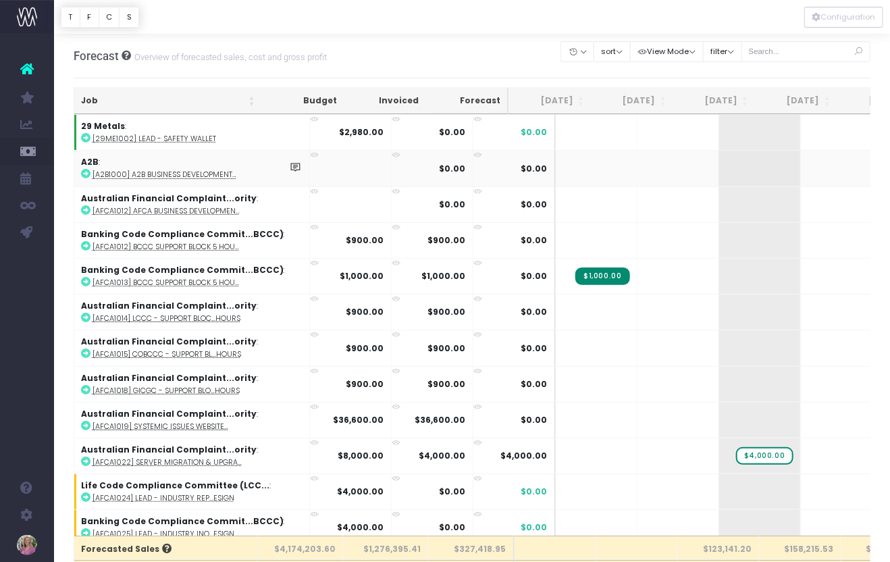
click at [112, 152] on span "Email Utilisation" at bounding box center [93, 151] width 39 height 24
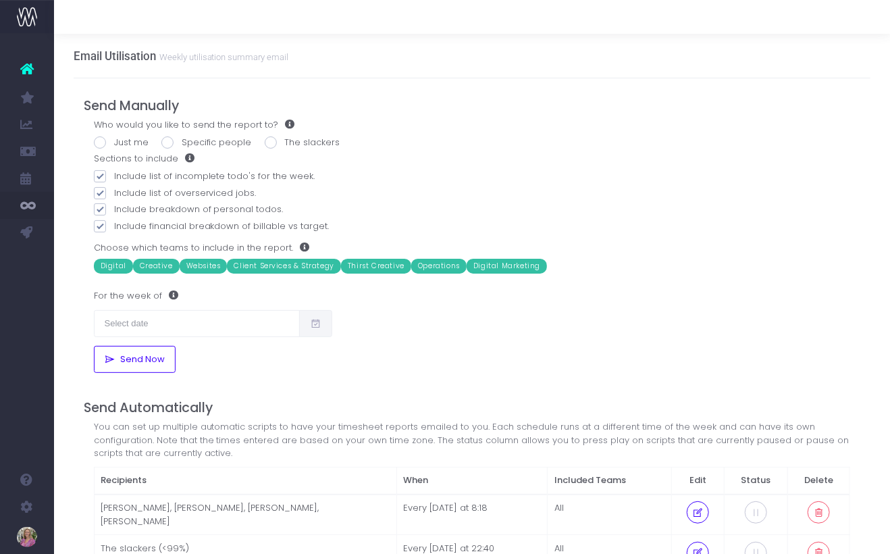
click at [101, 142] on span at bounding box center [100, 142] width 12 height 12
click at [114, 142] on input "Just me" at bounding box center [118, 140] width 9 height 9
radio input "true"
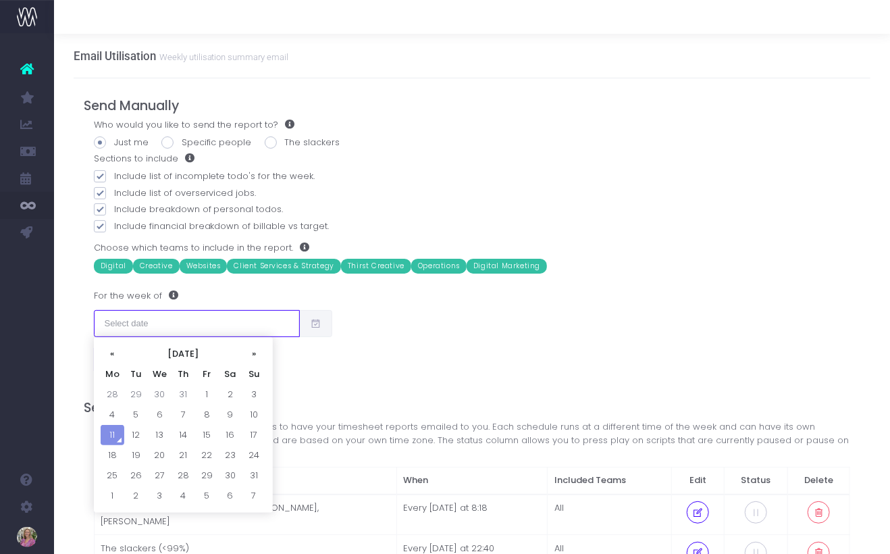
click at [138, 324] on input "text" at bounding box center [197, 323] width 207 height 27
click at [111, 411] on td "4" at bounding box center [113, 414] width 24 height 20
type input "04/08/2025"
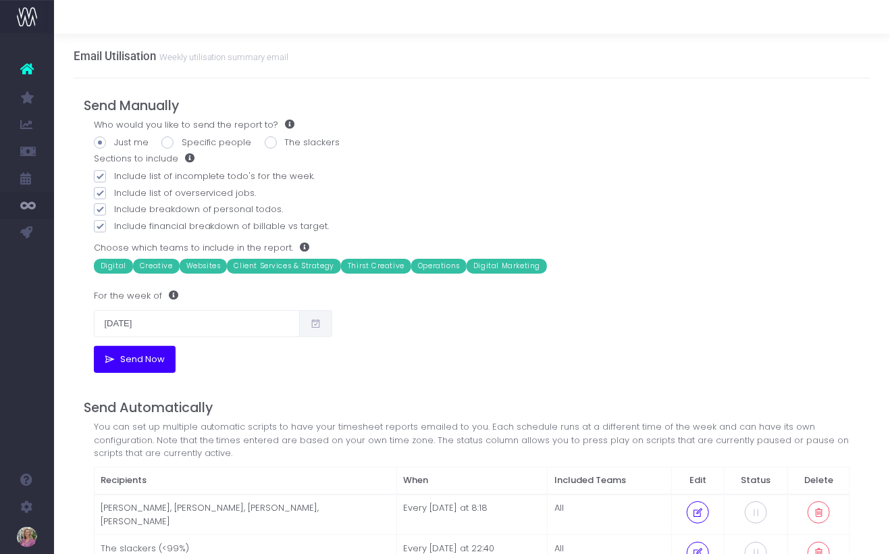
click at [128, 360] on span "Send Now" at bounding box center [140, 359] width 49 height 11
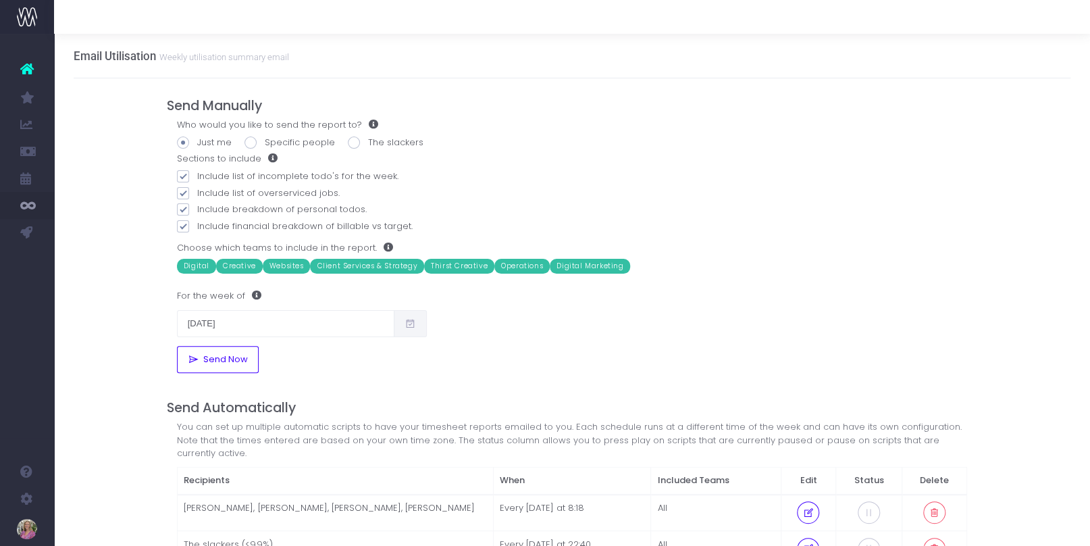
click at [89, 125] on span "New Forecast" at bounding box center [91, 124] width 34 height 24
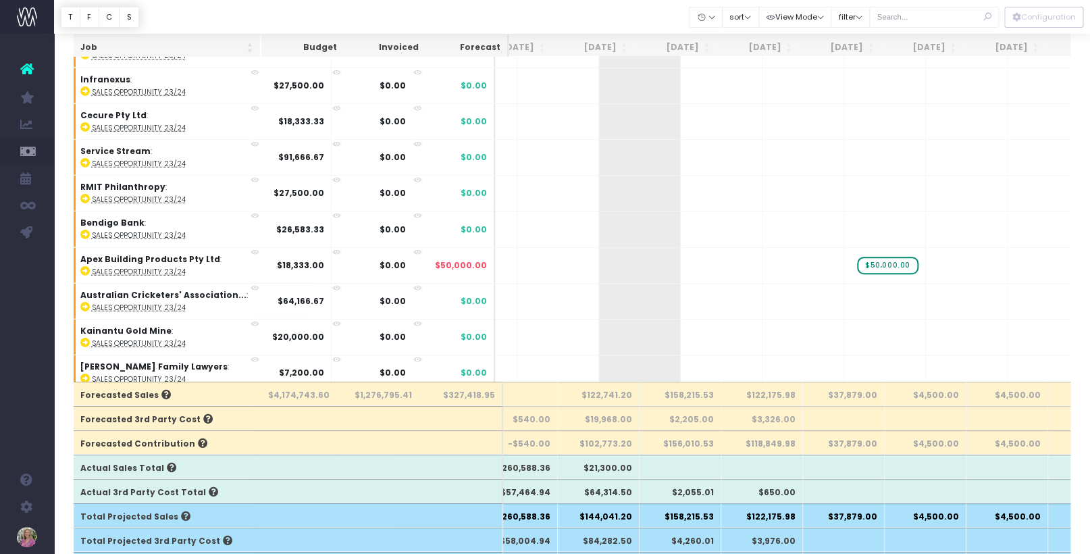
scroll to position [147, 0]
drag, startPoint x: 621, startPoint y: 395, endPoint x: 642, endPoint y: 402, distance: 22.0
click at [593, 396] on th "$122,741.20" at bounding box center [599, 394] width 82 height 24
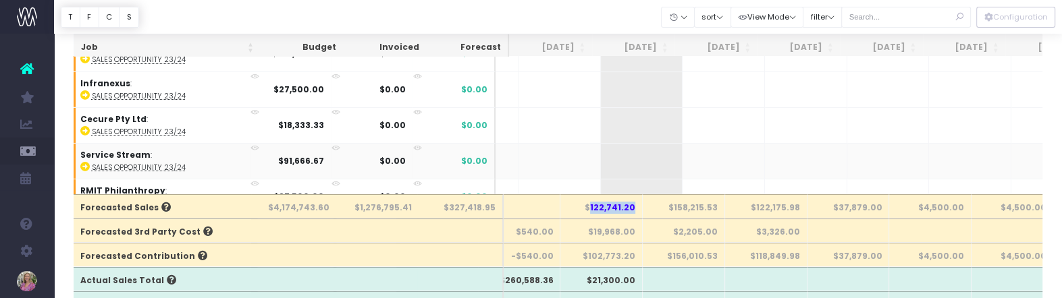
scroll to position [0, 120]
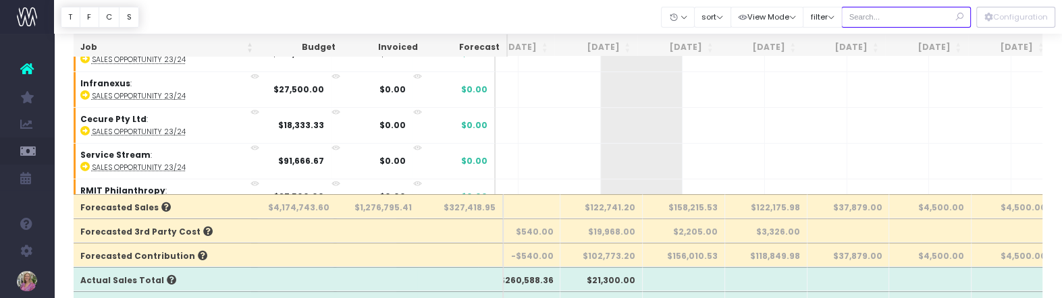
click at [909, 15] on input "text" at bounding box center [906, 17] width 130 height 21
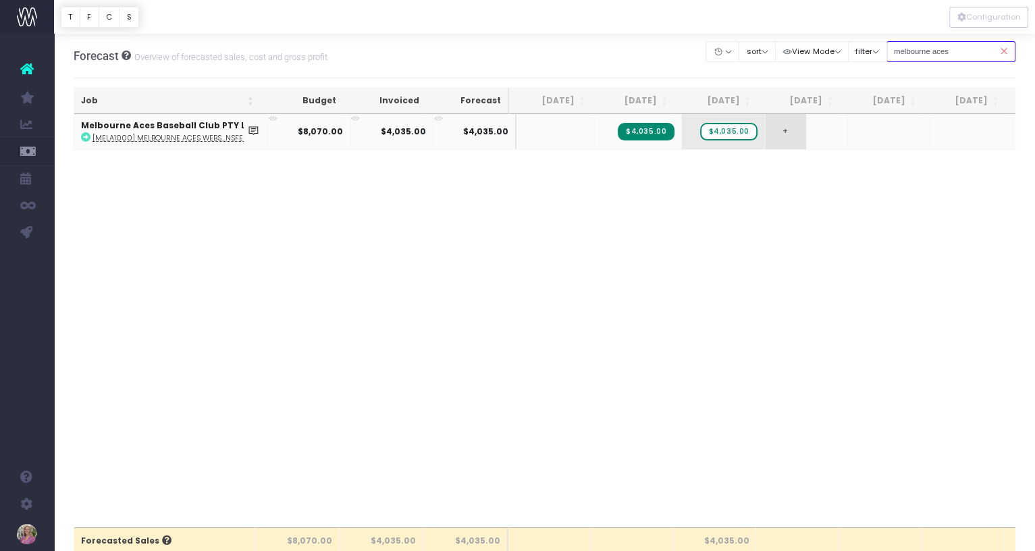
scroll to position [0, 0]
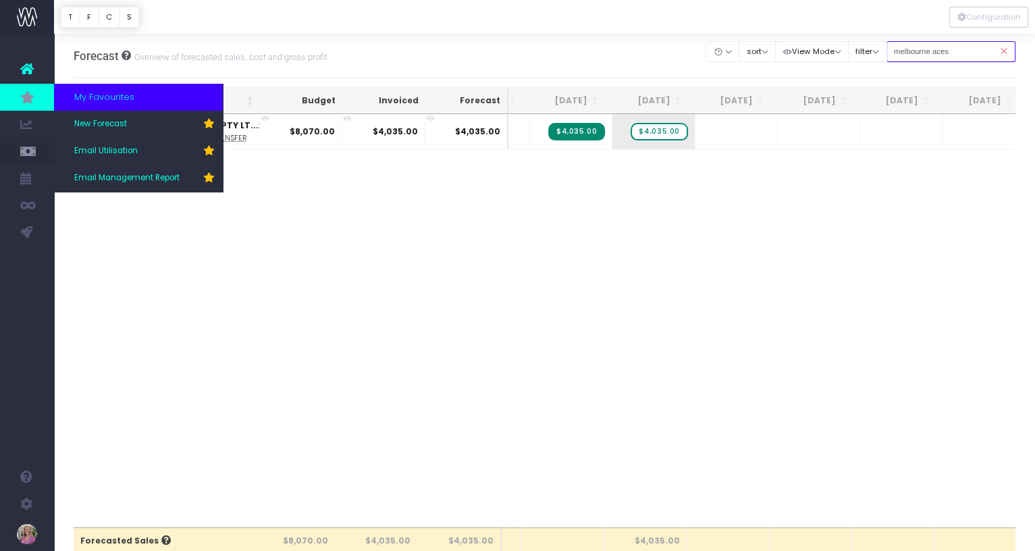
type input "melbourne aces"
